Goal: Navigation & Orientation: Find specific page/section

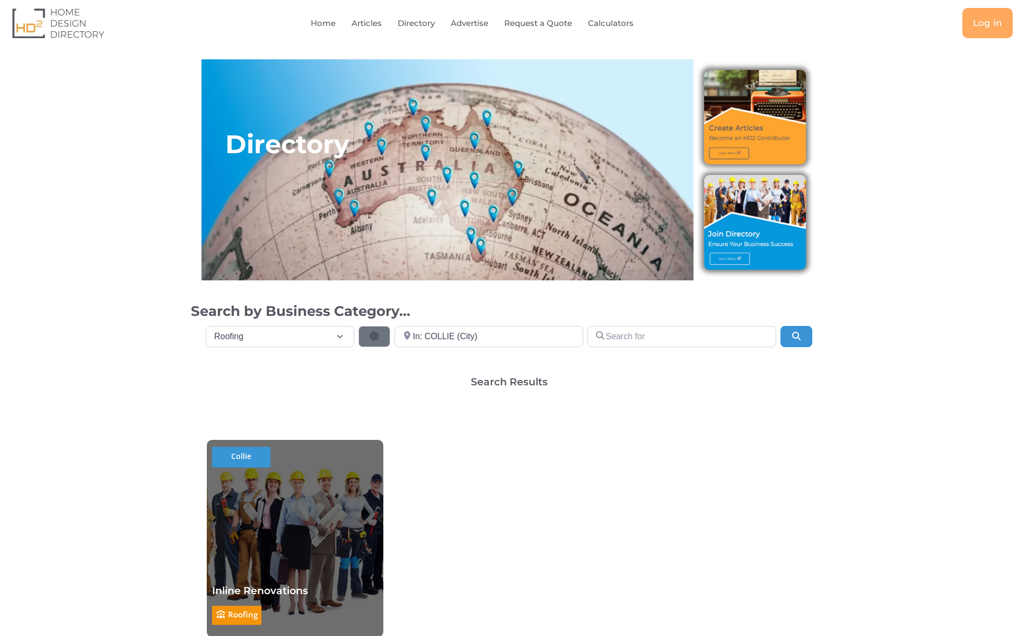
select select "697"
